Goal: Task Accomplishment & Management: Manage account settings

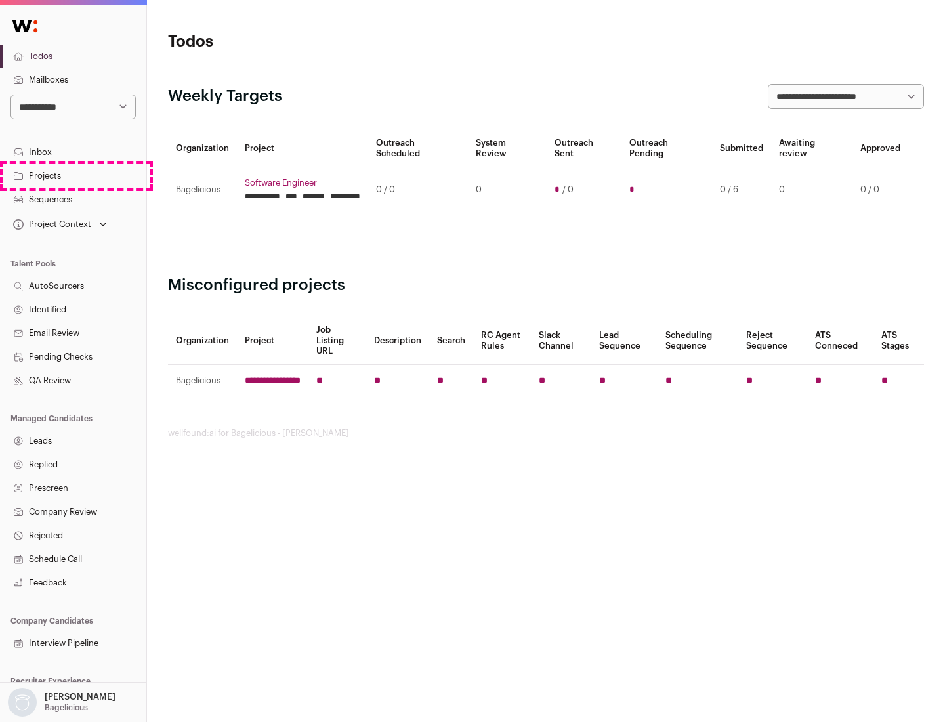
click at [73, 175] on link "Projects" at bounding box center [73, 176] width 146 height 24
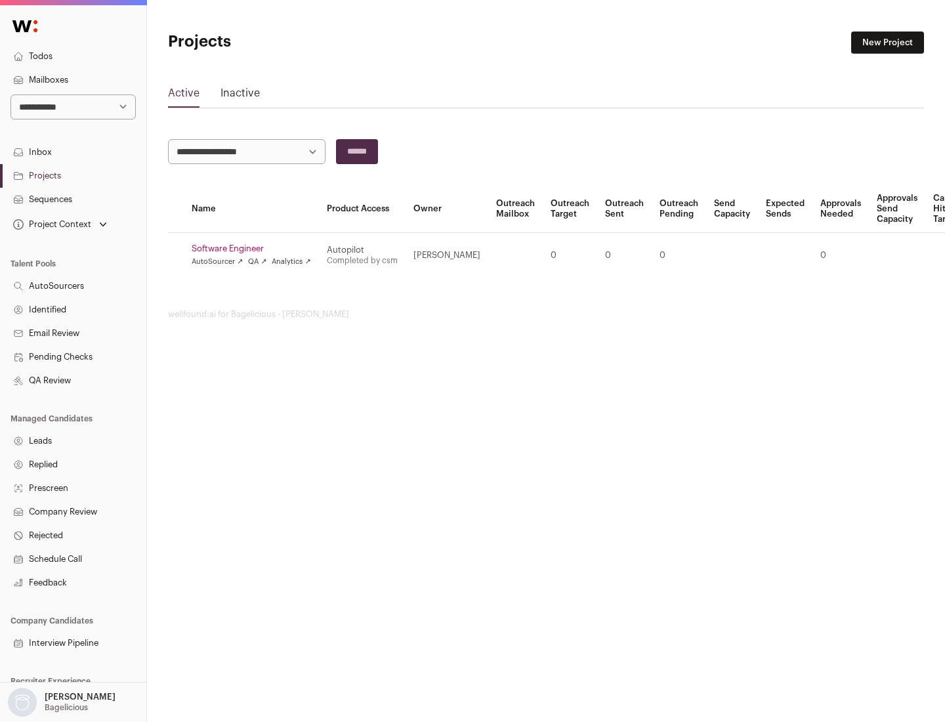
click at [255, 249] on link "Software Engineer" at bounding box center [251, 249] width 119 height 11
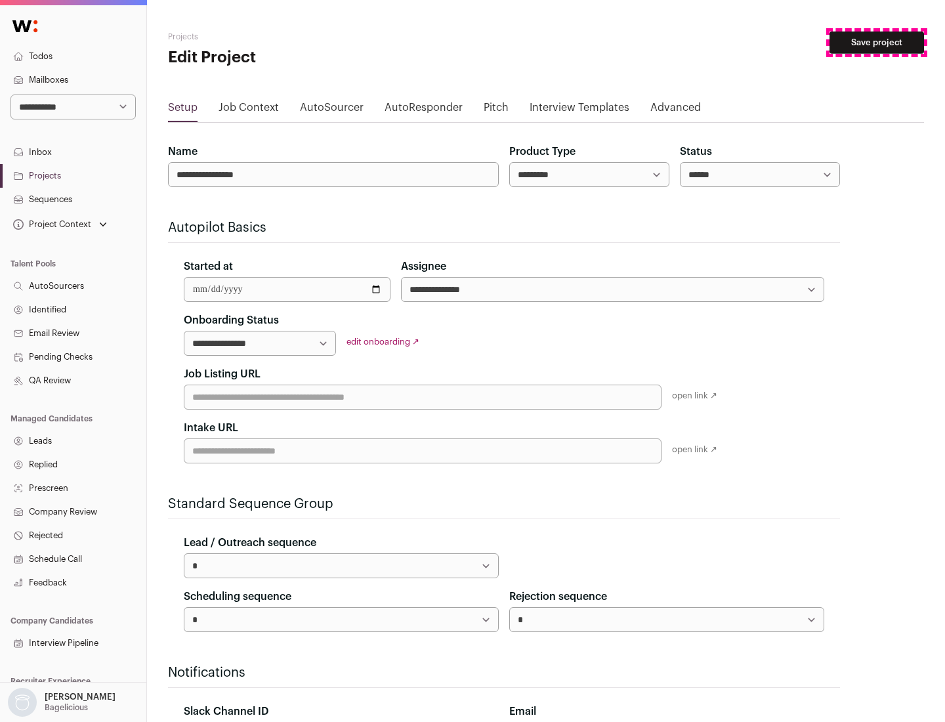
click at [877, 43] on button "Save project" at bounding box center [877, 43] width 95 height 22
